Goal: Communication & Community: Answer question/provide support

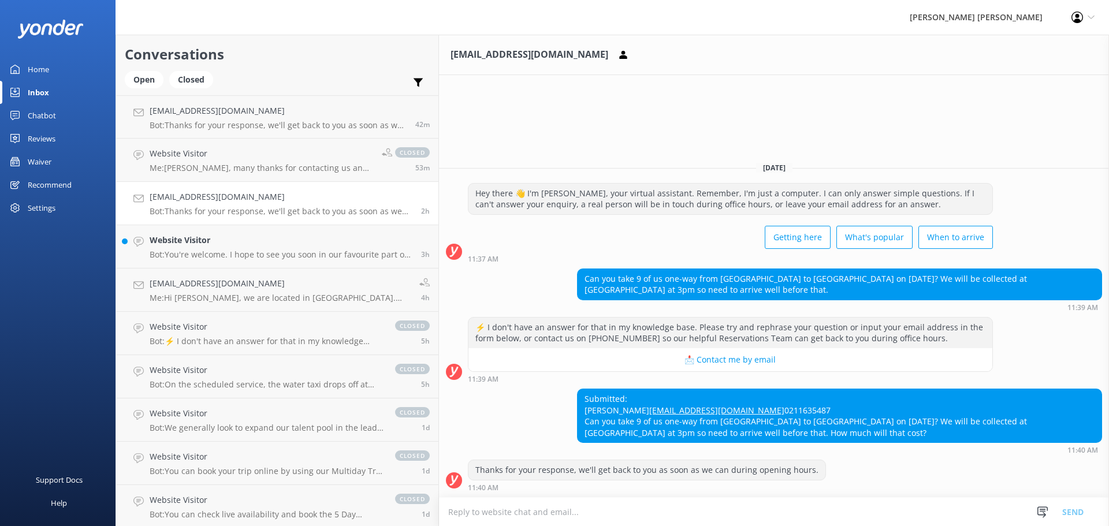
click at [468, 472] on div "Thanks for your response, we'll get back to you as soon as we can during openin…" at bounding box center [646, 470] width 357 height 20
click at [439, 510] on textarea at bounding box center [774, 512] width 670 height 28
paste textarea "Kia [PERSON_NAME], Thank you for your query, we could do a pick up on our sched…"
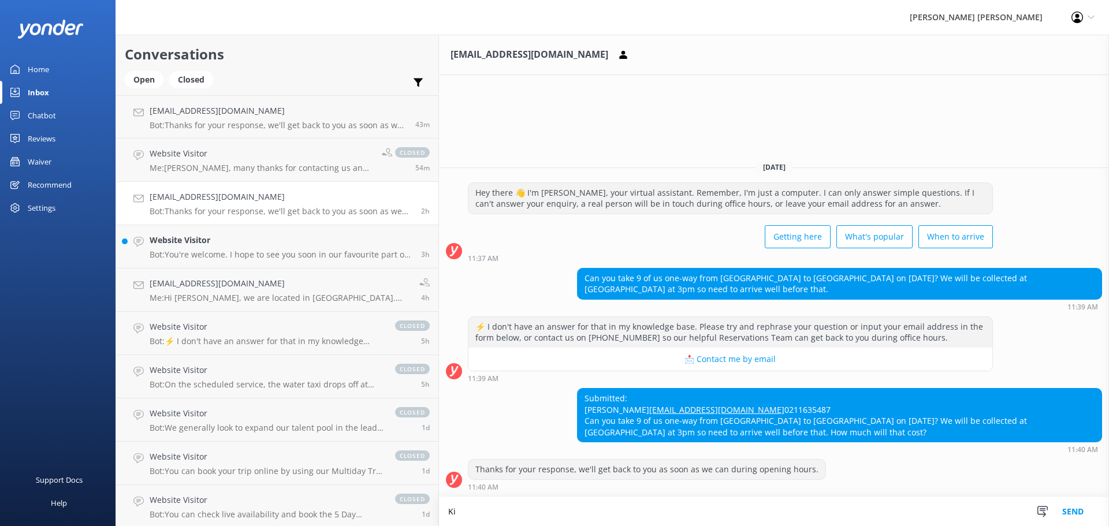
type textarea "K"
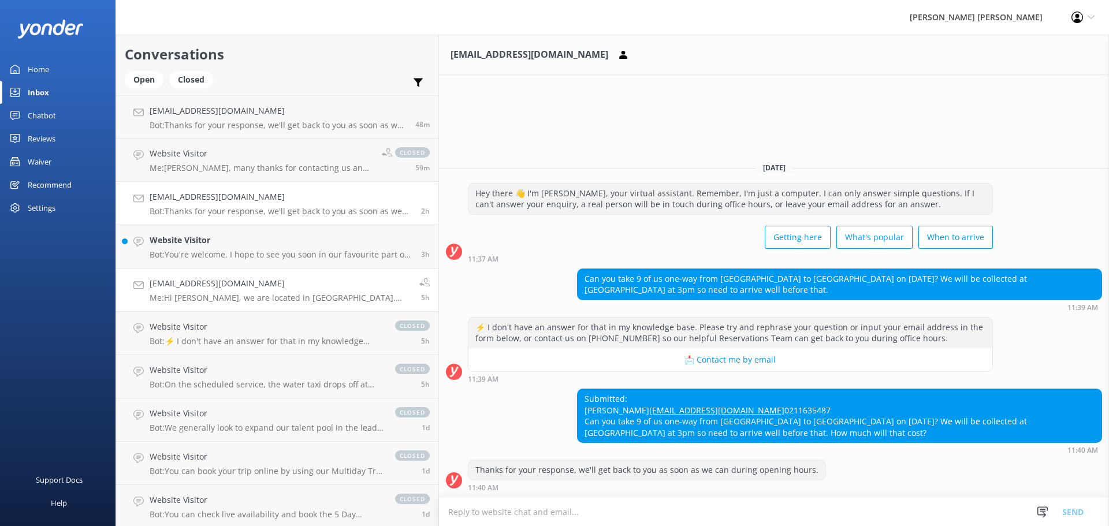
click at [236, 289] on h4 "[EMAIL_ADDRESS][DOMAIN_NAME]" at bounding box center [280, 283] width 261 height 13
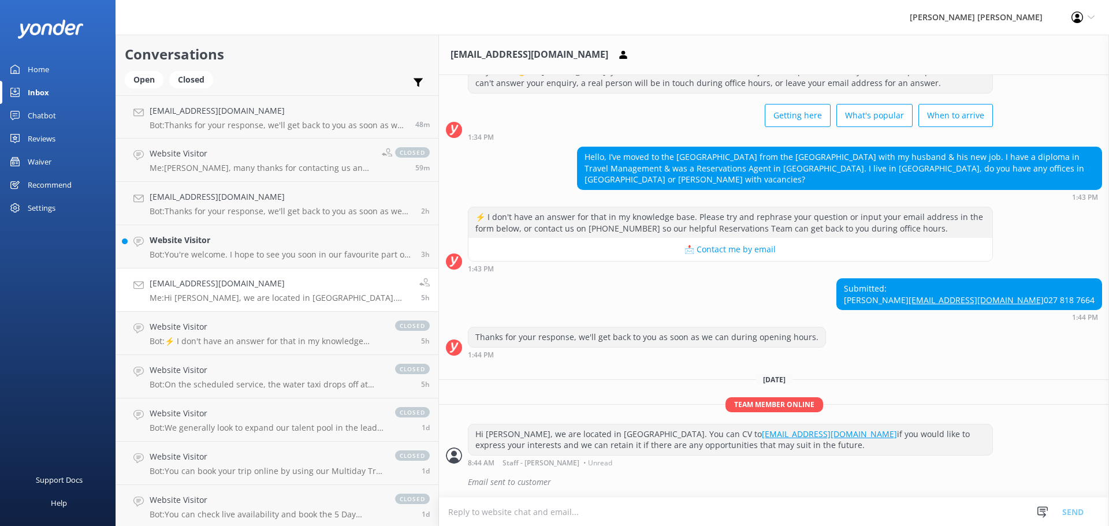
scroll to position [55, 0]
click at [211, 200] on h4 "[EMAIL_ADDRESS][DOMAIN_NAME]" at bounding box center [281, 197] width 263 height 13
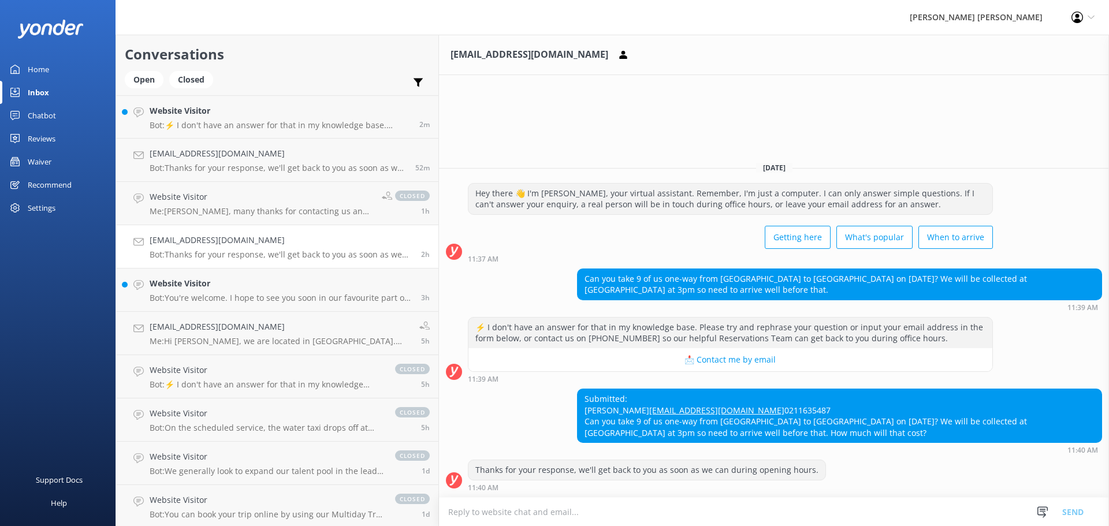
click at [439, 511] on textarea at bounding box center [774, 512] width 670 height 28
paste textarea "Kia [PERSON_NAME], Thank you for your query, we can do a pickup on our schedule…"
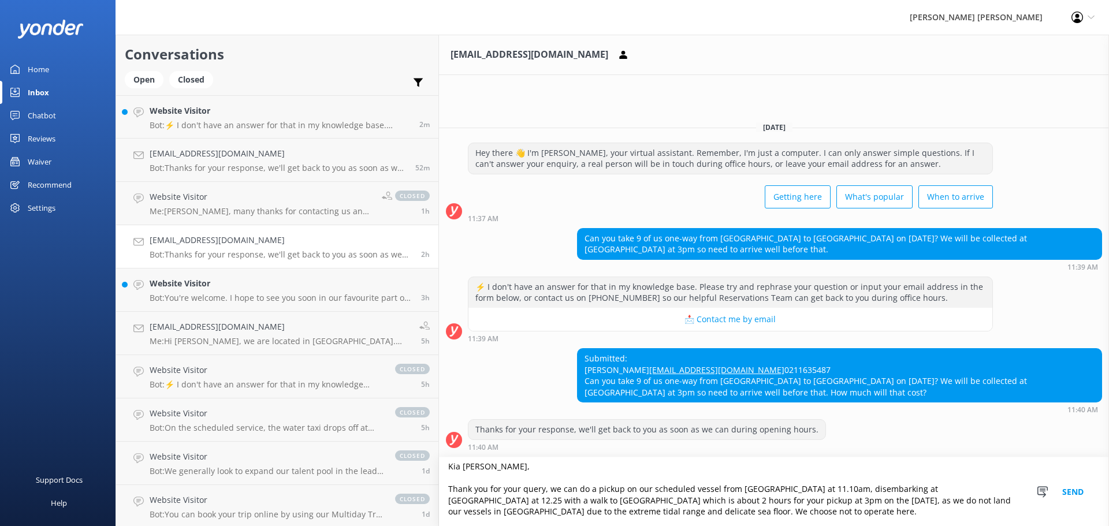
type textarea "Kia [PERSON_NAME], Thank you for your query, we can do a pickup on our schedule…"
click at [1075, 492] on button "Send" at bounding box center [1072, 491] width 43 height 69
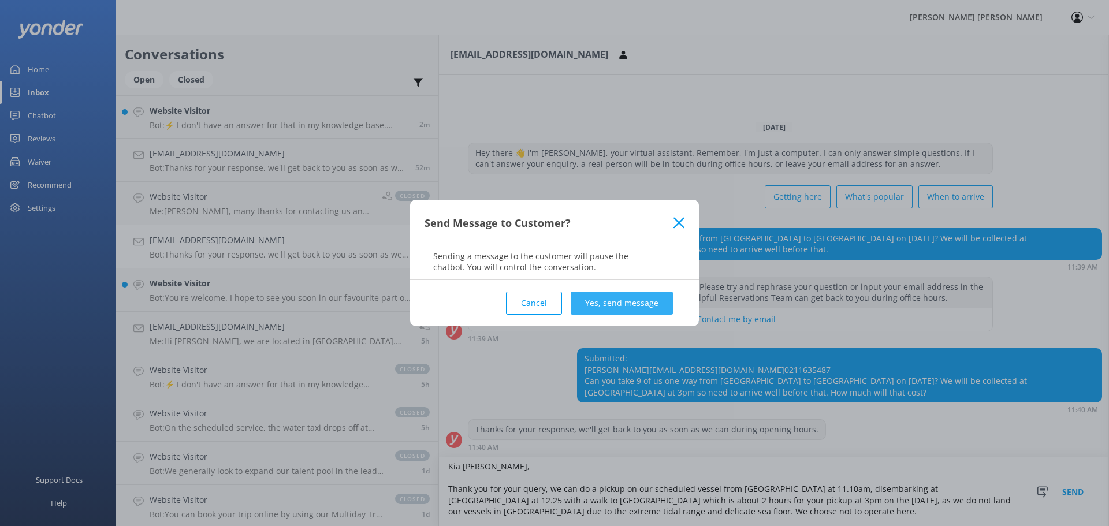
click at [638, 300] on button "Yes, send message" at bounding box center [622, 303] width 102 height 23
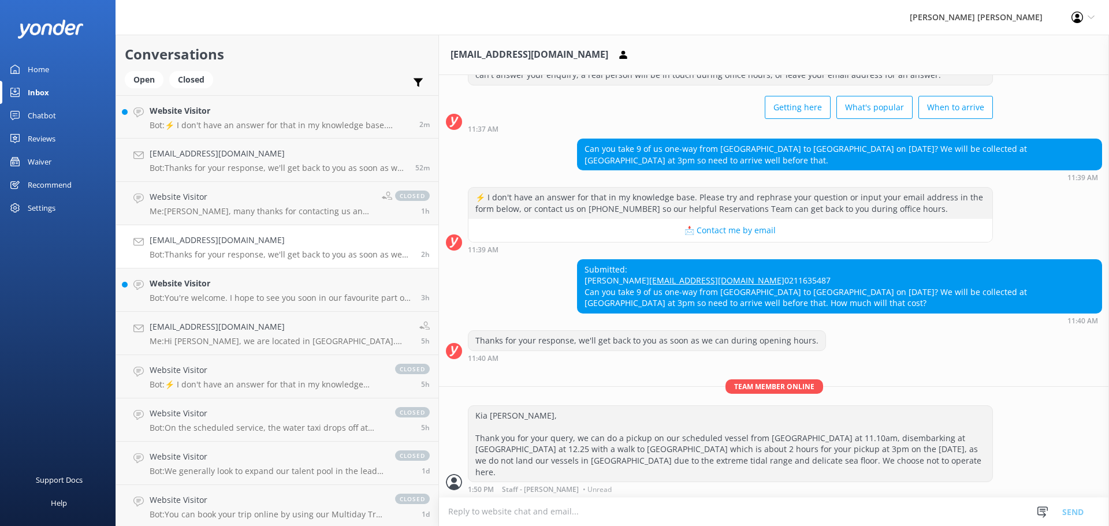
scroll to position [54, 0]
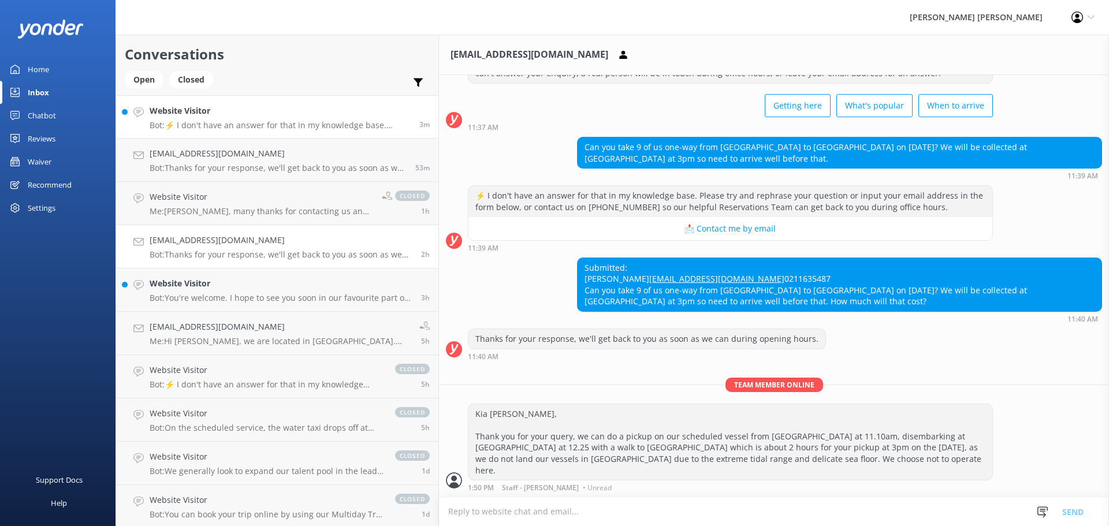
click at [221, 111] on h4 "Website Visitor" at bounding box center [280, 111] width 261 height 13
